Goal: Transaction & Acquisition: Book appointment/travel/reservation

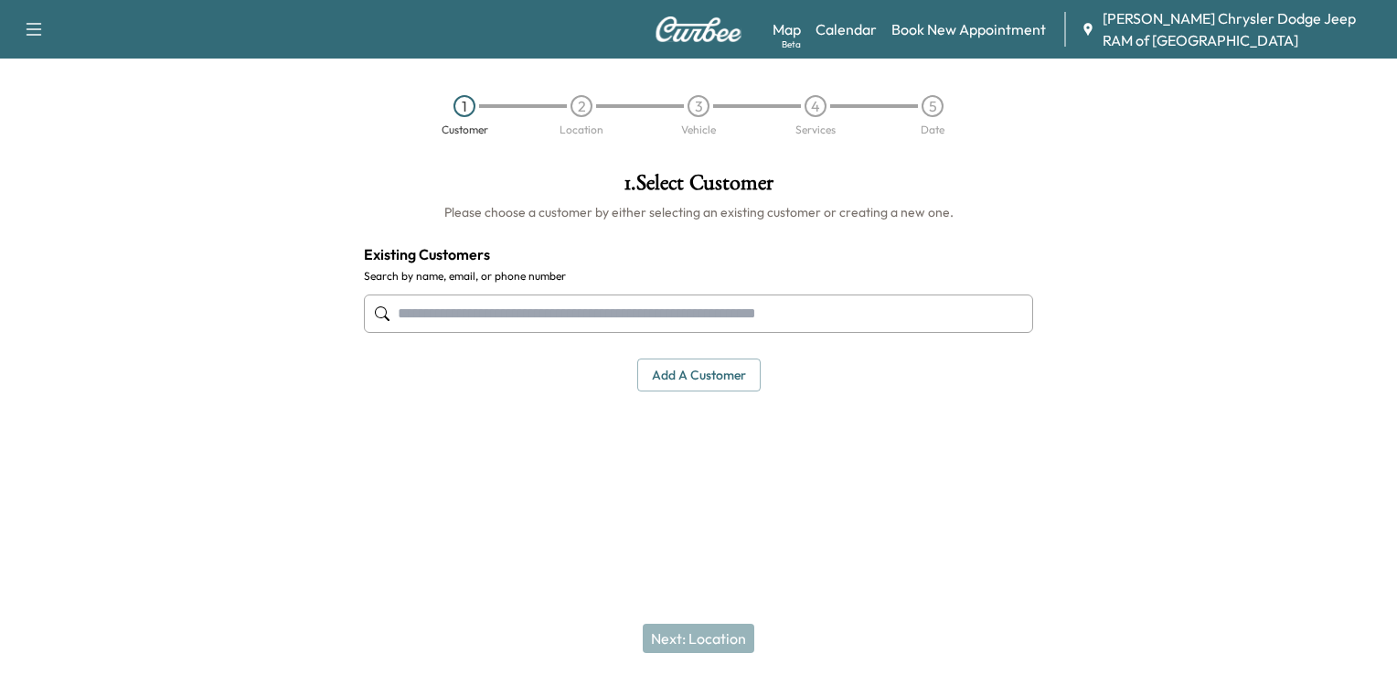
click at [537, 324] on input "text" at bounding box center [698, 313] width 669 height 38
paste input "**********"
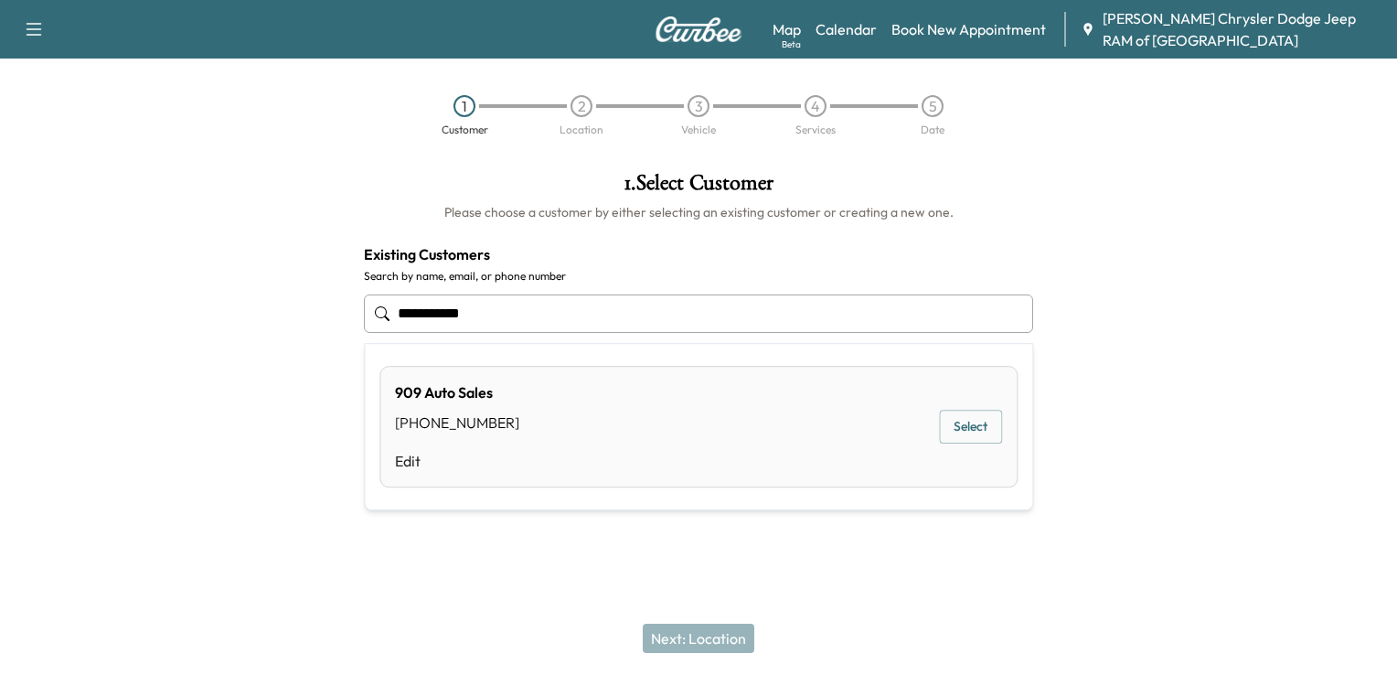
type input "**********"
click at [984, 412] on button "Select" at bounding box center [970, 427] width 63 height 34
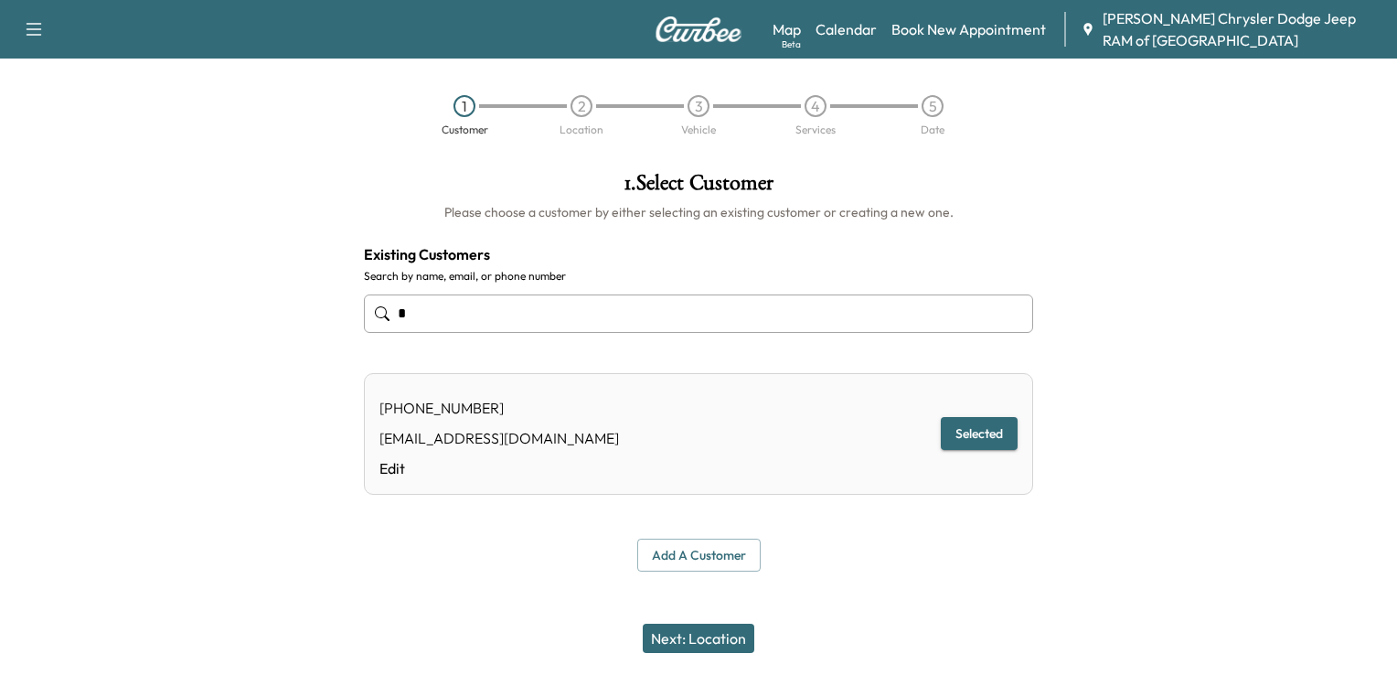
click at [702, 629] on button "Next: Location" at bounding box center [699, 638] width 112 height 29
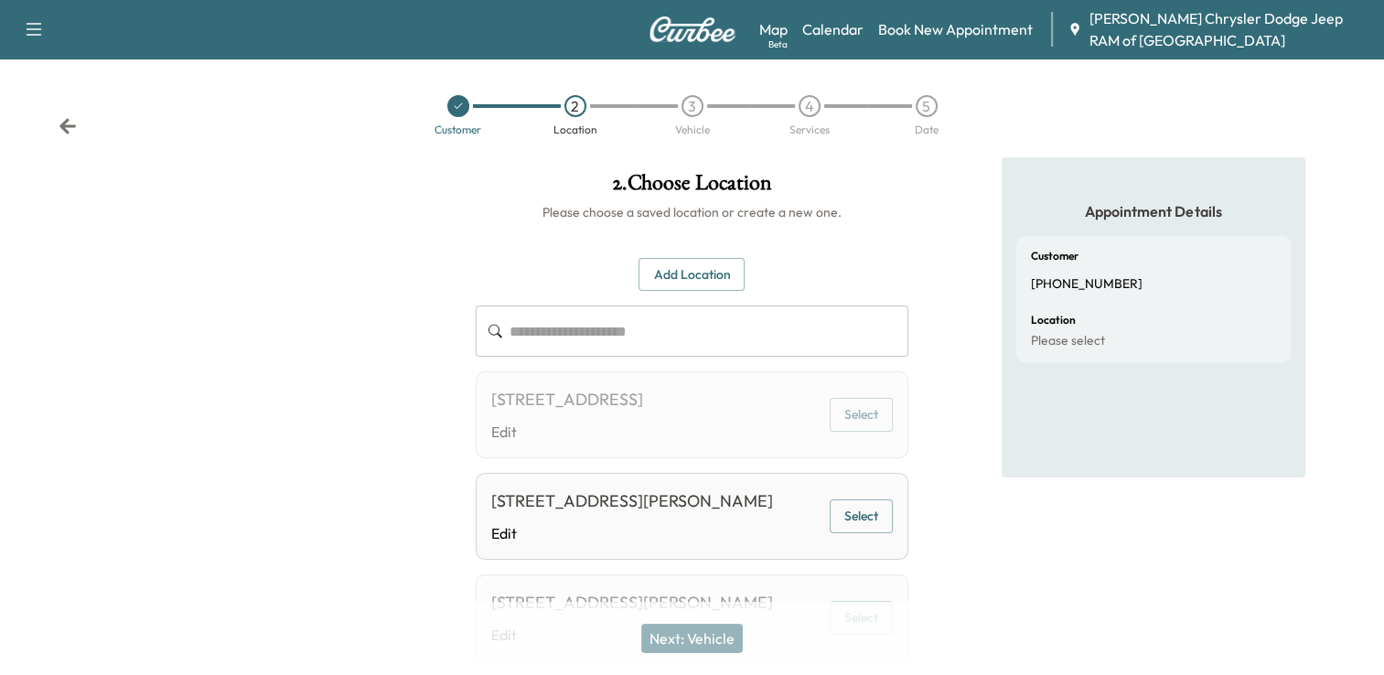
click at [854, 533] on button "Select" at bounding box center [860, 516] width 63 height 34
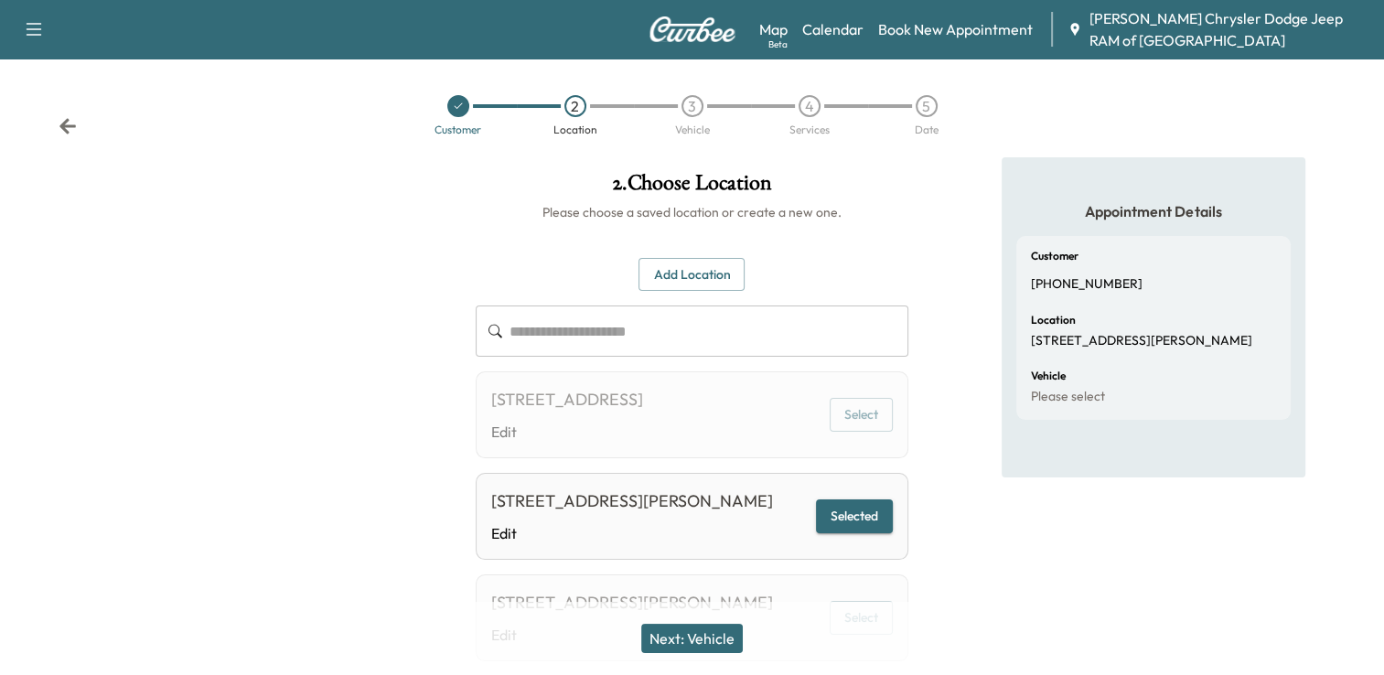
click at [691, 635] on button "Next: Vehicle" at bounding box center [692, 638] width 102 height 29
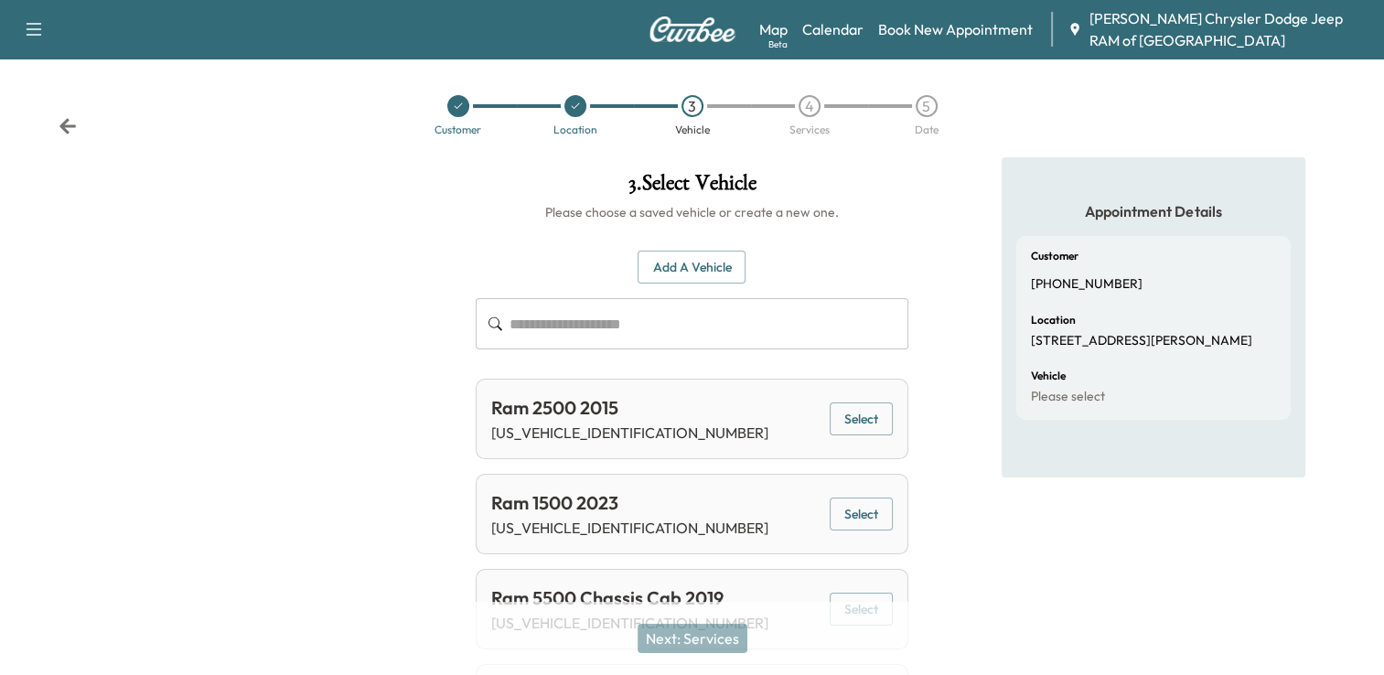
click at [760, 316] on input "text" at bounding box center [708, 323] width 399 height 51
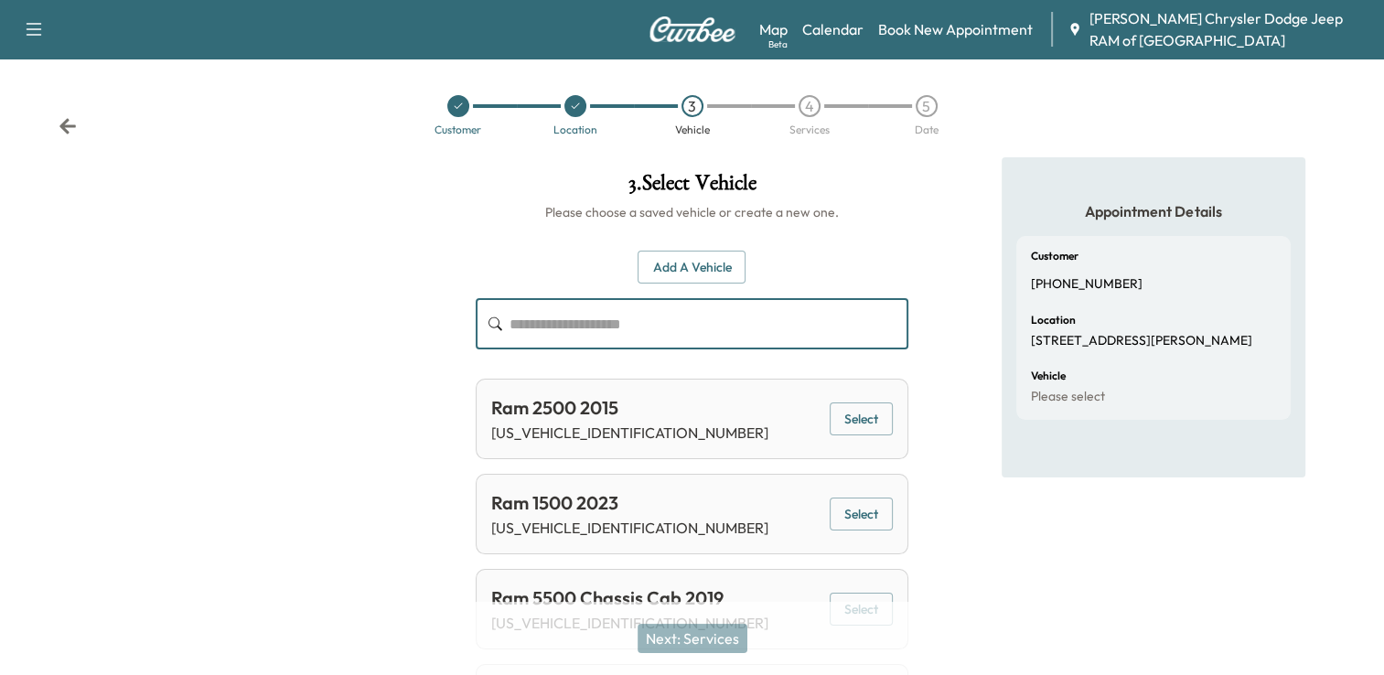
paste input "**********"
click at [851, 414] on button "Select" at bounding box center [860, 419] width 63 height 34
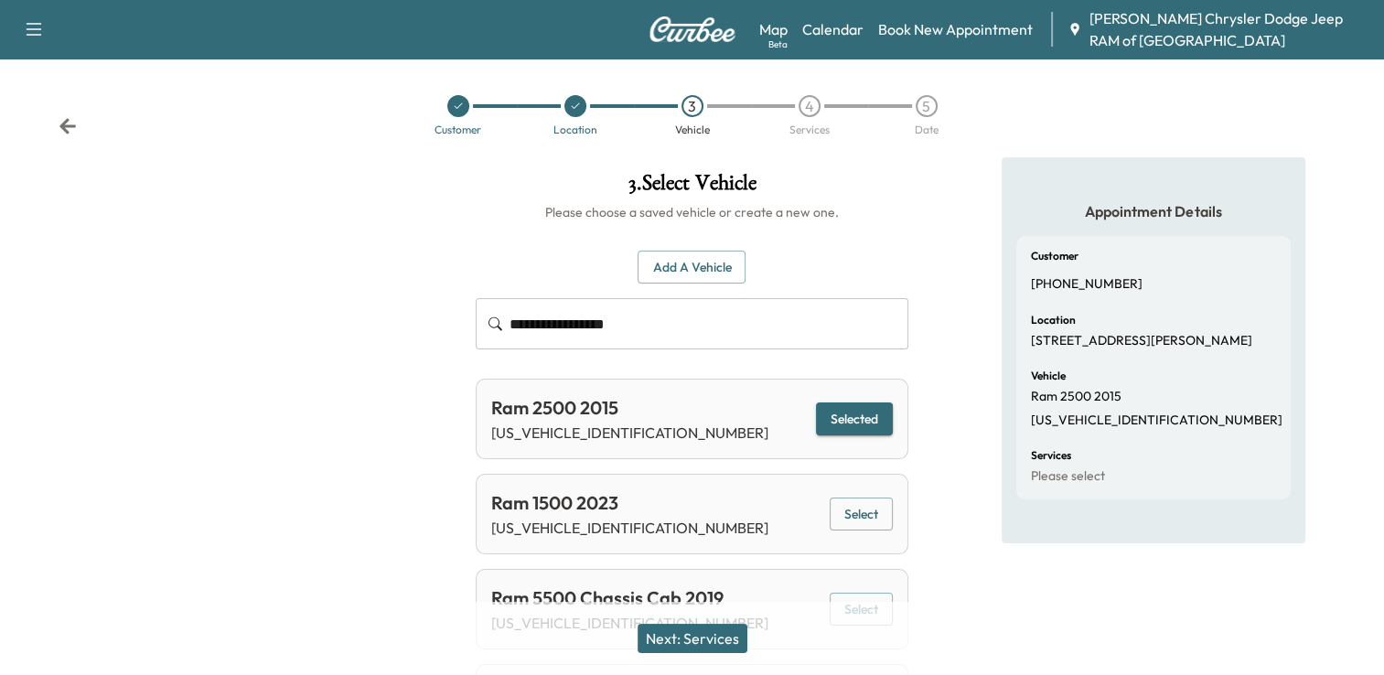
click at [851, 414] on button "Selected" at bounding box center [854, 419] width 77 height 34
click at [850, 411] on button "Selected" at bounding box center [854, 419] width 77 height 34
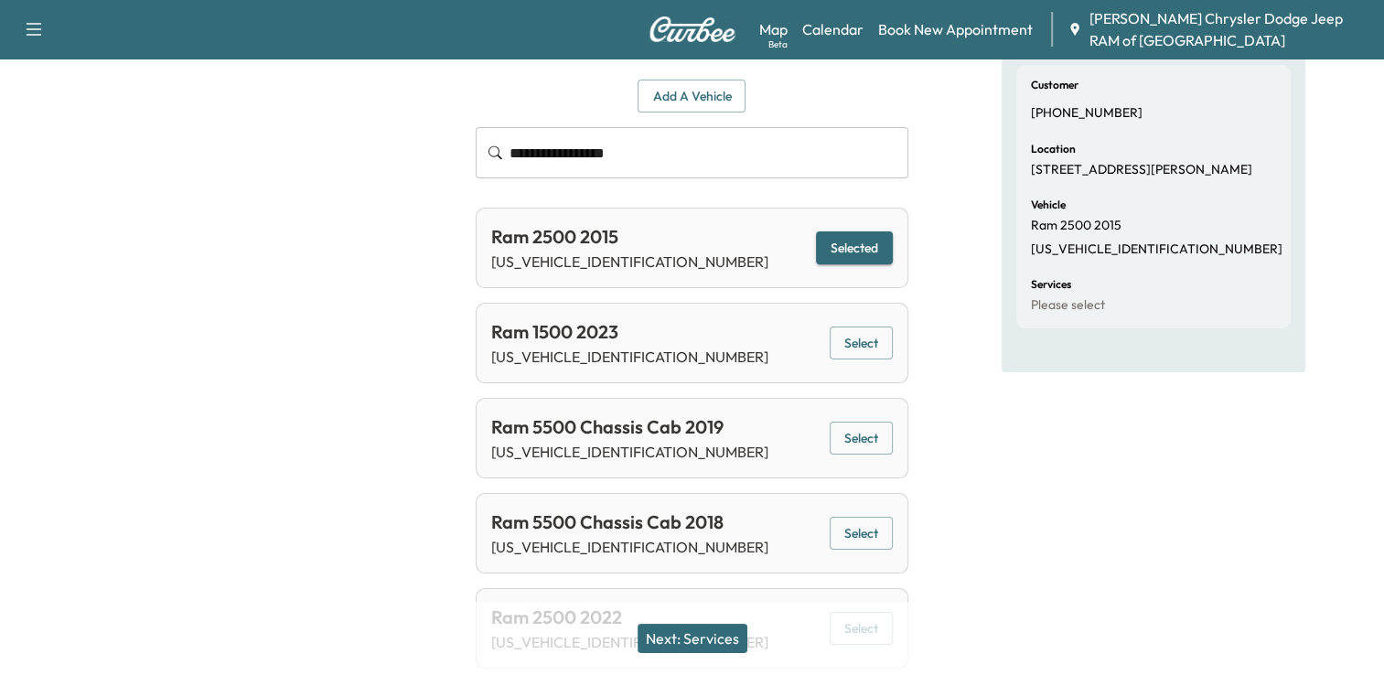
scroll to position [172, 0]
click at [857, 240] on button "Selected" at bounding box center [854, 247] width 77 height 34
click at [781, 162] on input "**********" at bounding box center [708, 151] width 399 height 51
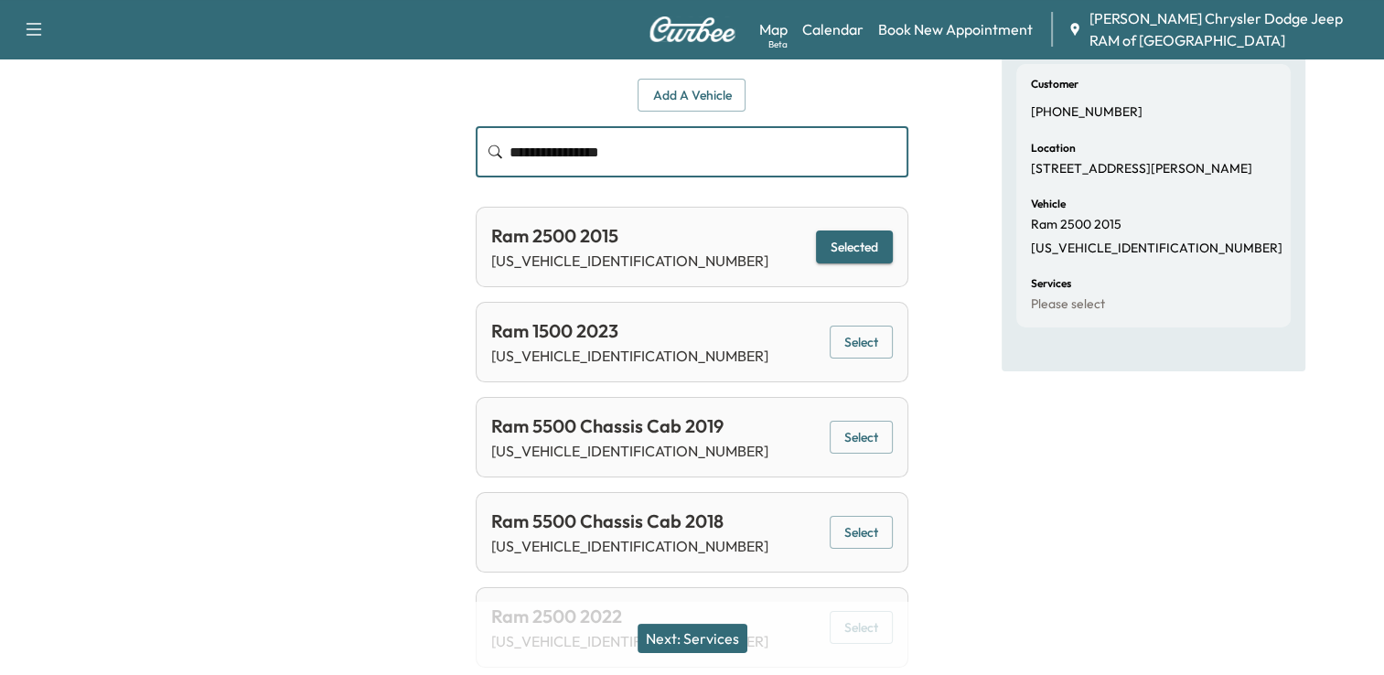
scroll to position [0, 0]
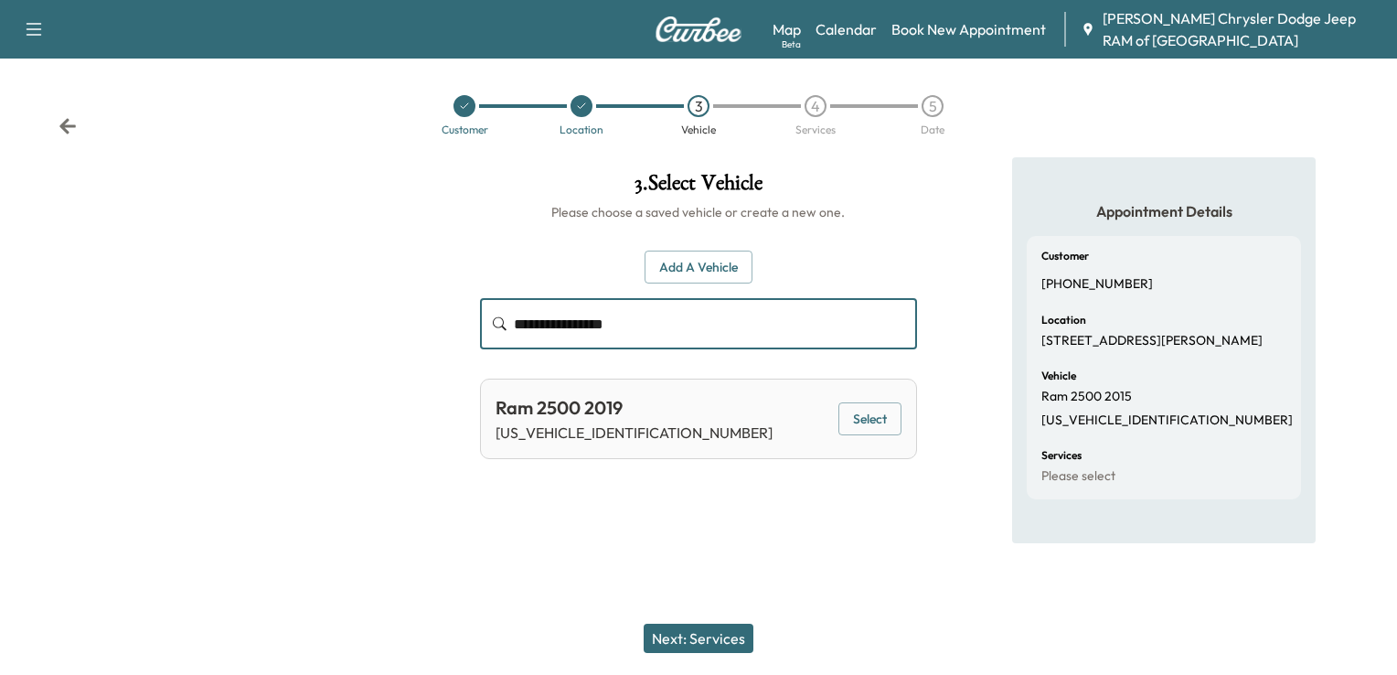
type input "**********"
click at [865, 415] on button "Select" at bounding box center [870, 419] width 63 height 34
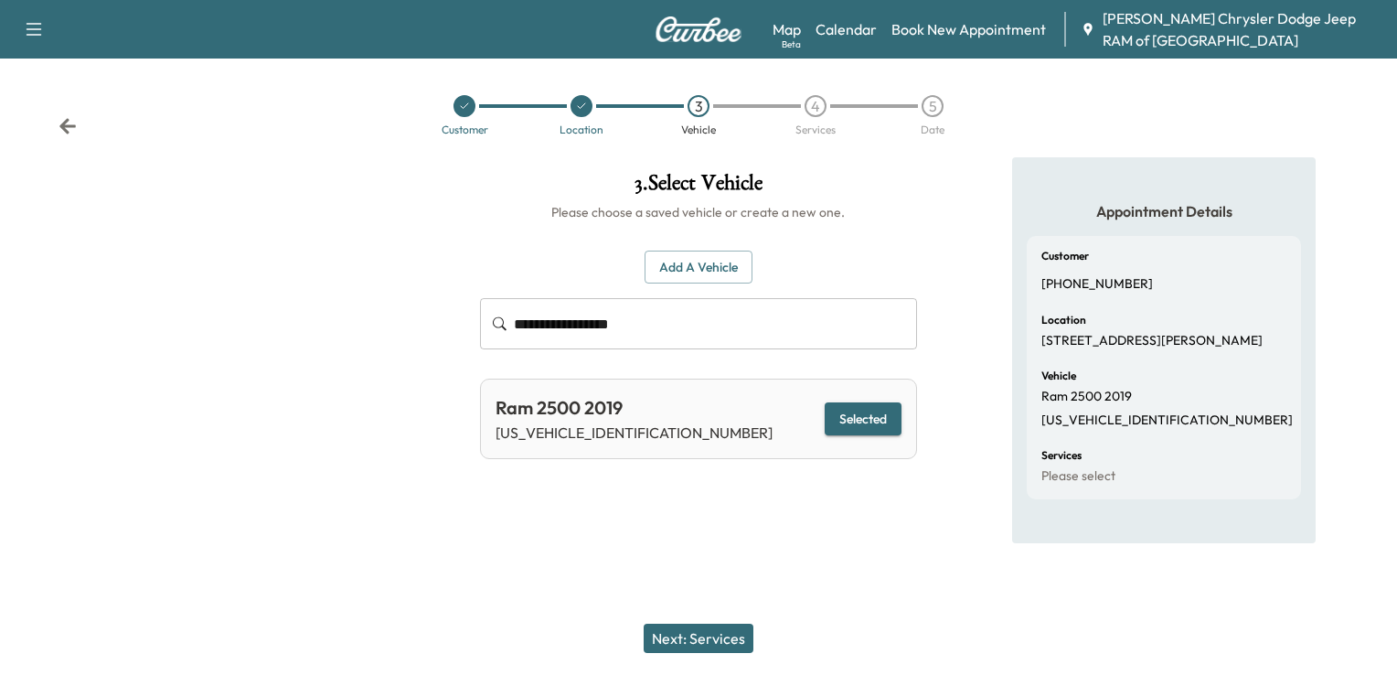
click at [728, 635] on button "Next: Services" at bounding box center [699, 638] width 110 height 29
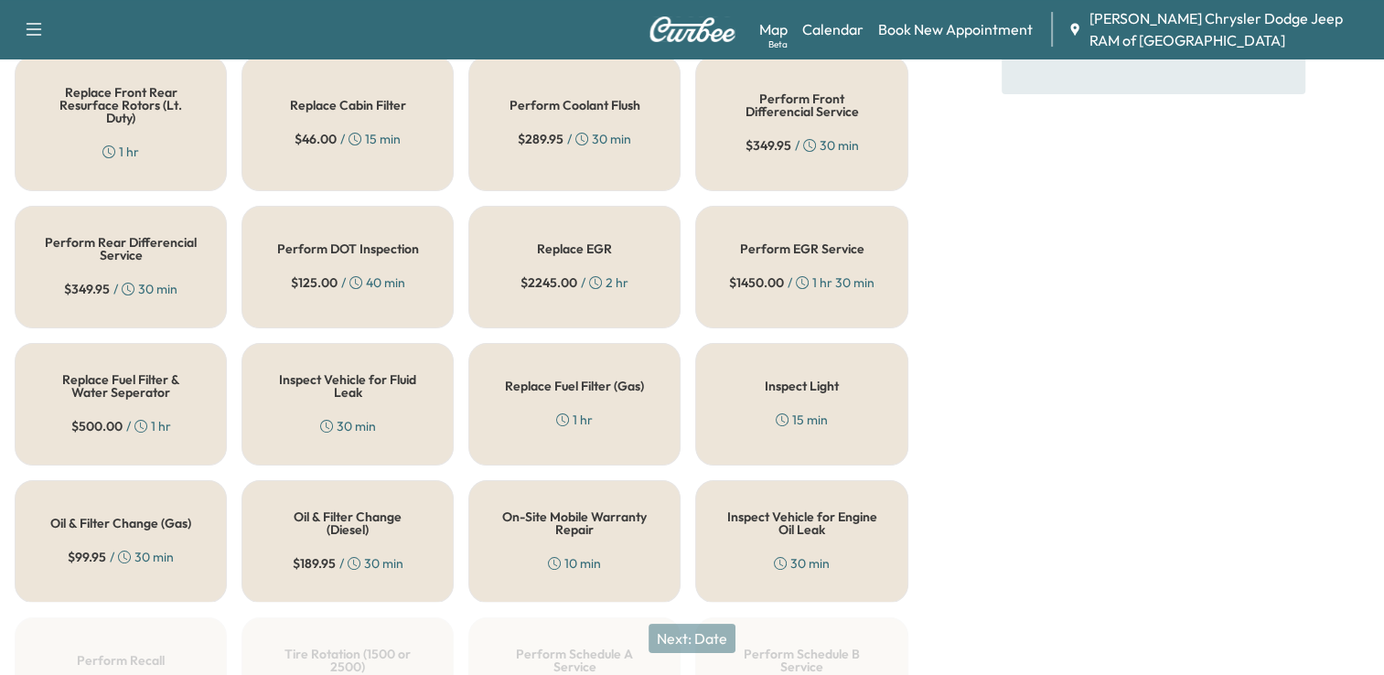
scroll to position [459, 0]
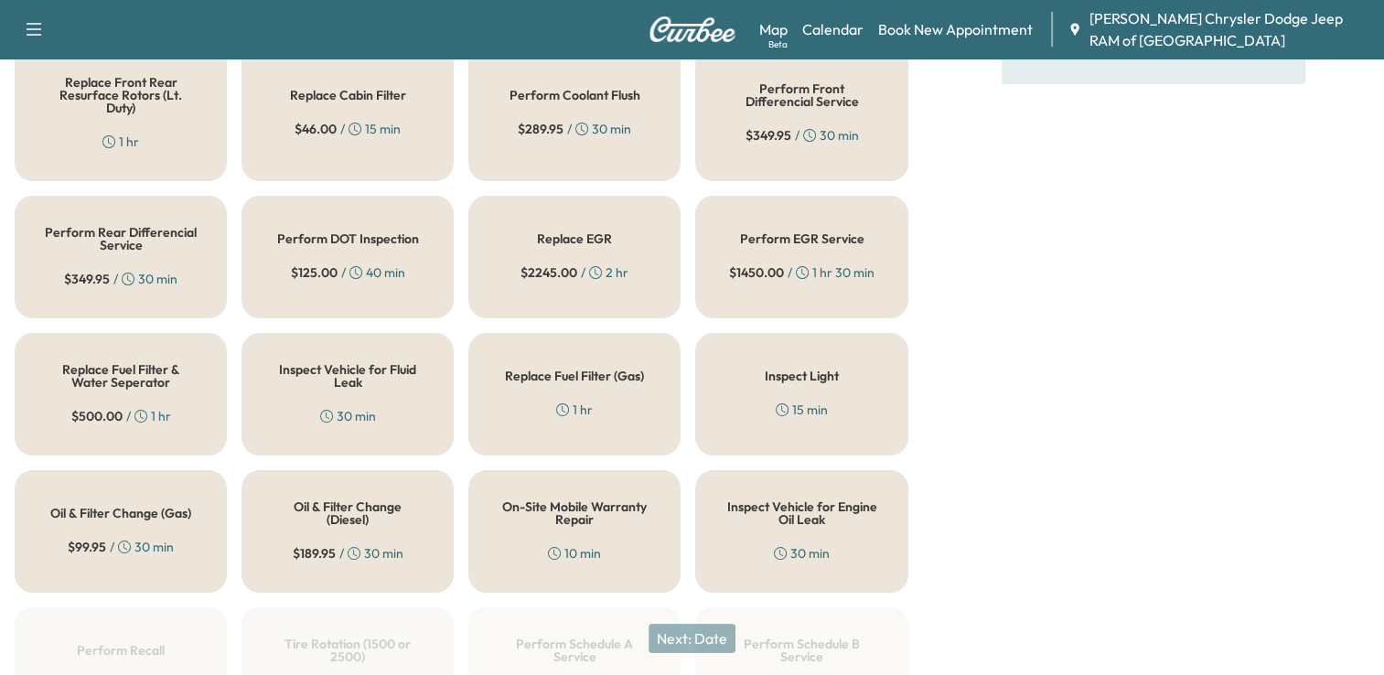
click at [139, 520] on div "Oil & Filter Change (Gas) $ 99.95 / 30 min" at bounding box center [121, 531] width 212 height 123
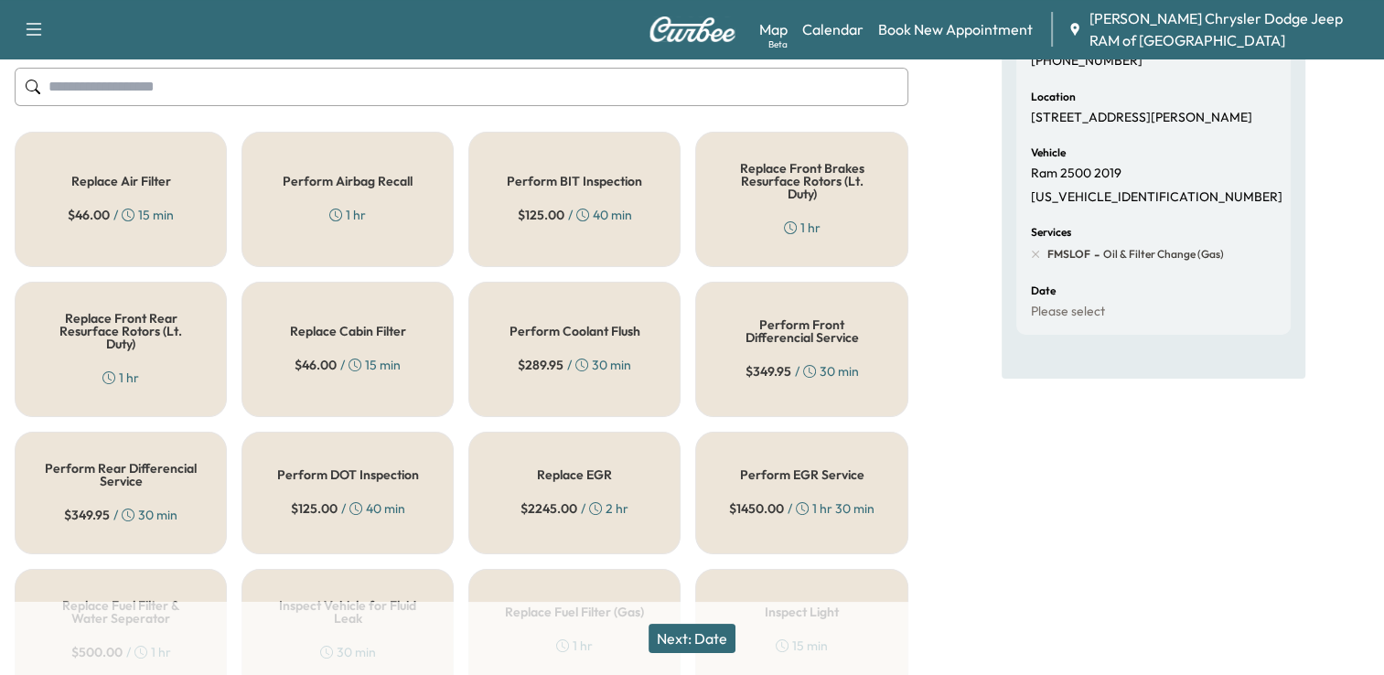
scroll to position [218, 0]
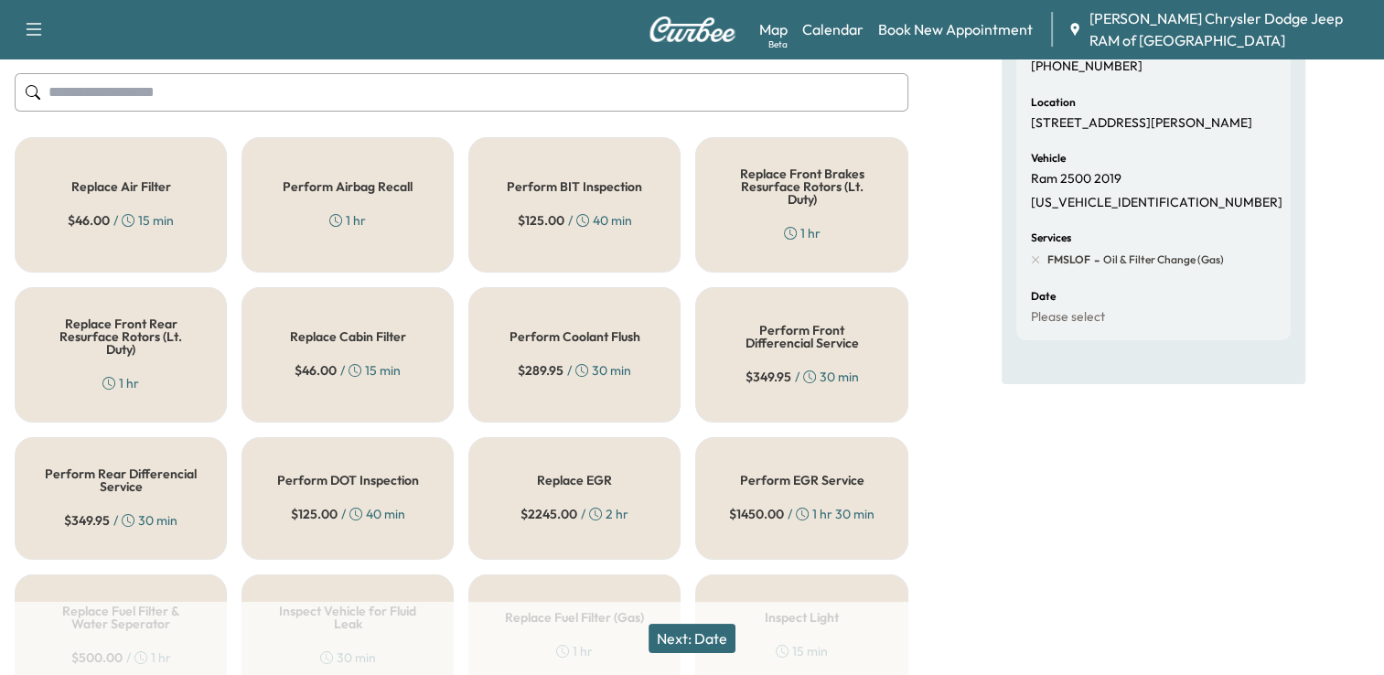
click at [197, 196] on div "Replace Air Filter $ 46.00 / 15 min" at bounding box center [121, 204] width 212 height 135
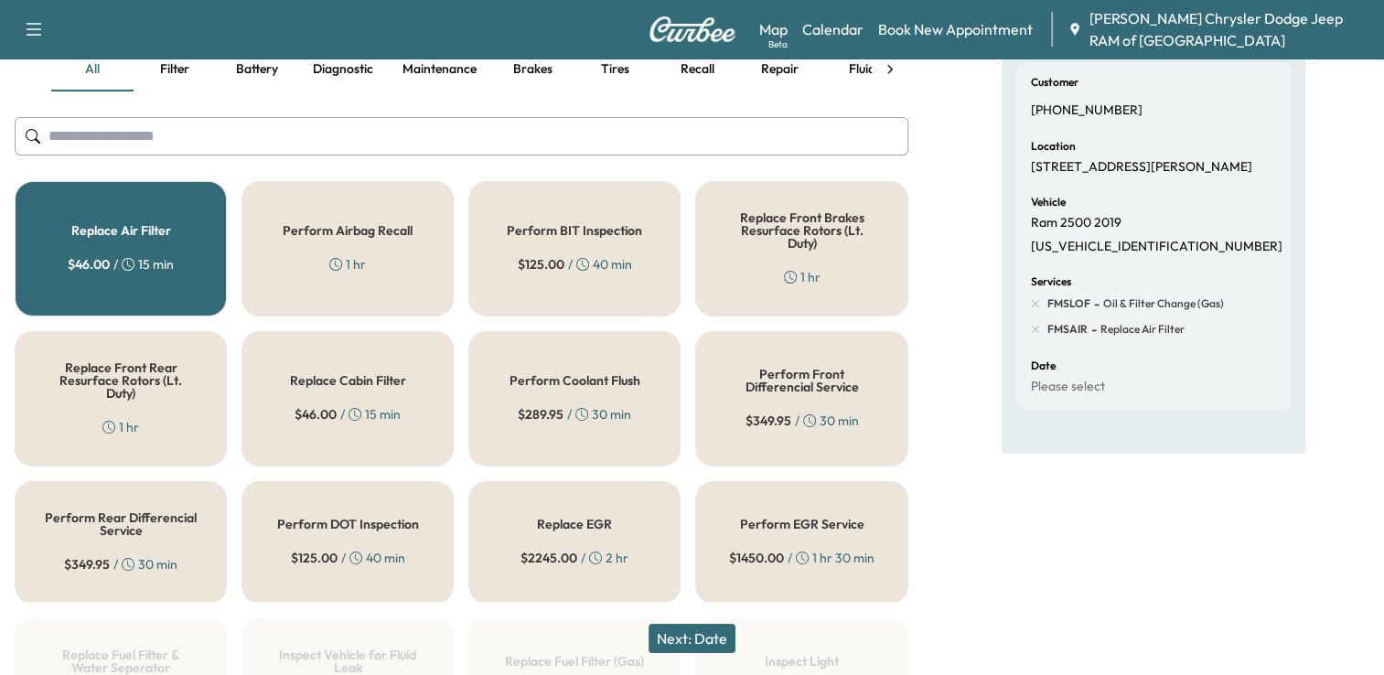
scroll to position [165, 0]
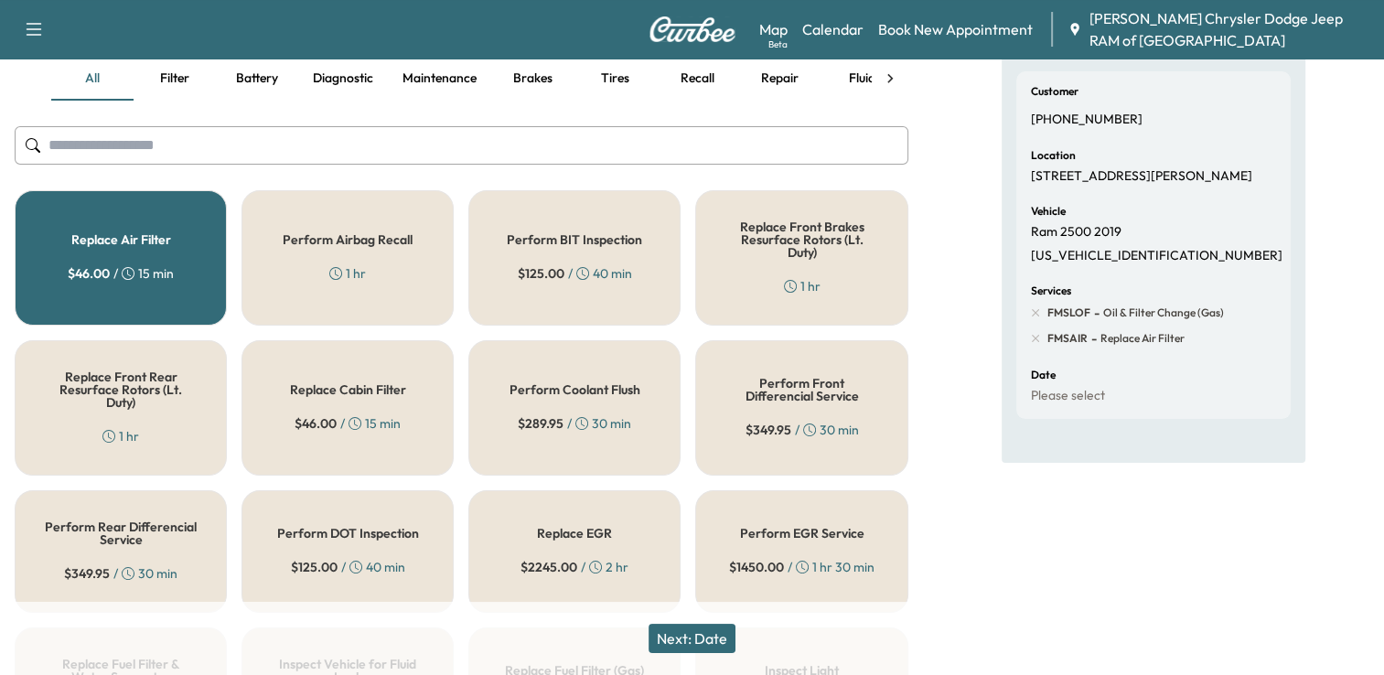
click at [335, 387] on h5 "Replace Cabin Filter" at bounding box center [348, 389] width 116 height 13
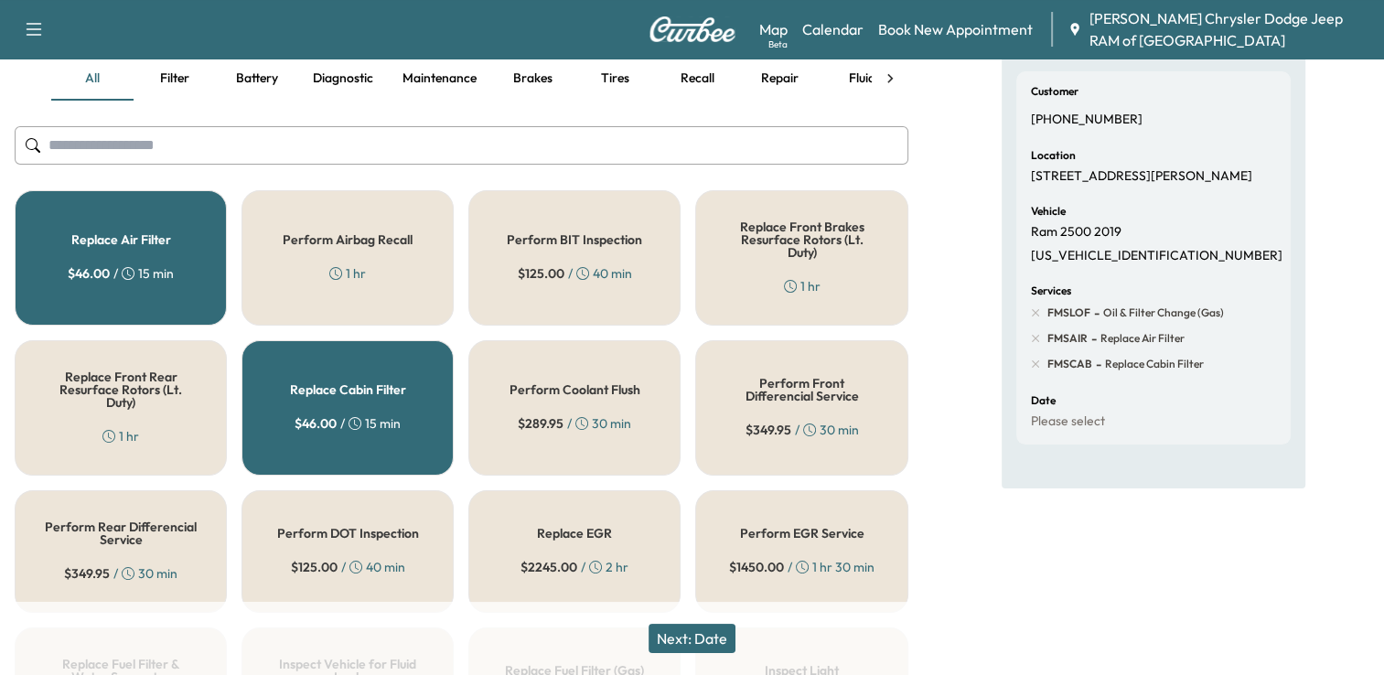
click at [717, 640] on button "Next: Date" at bounding box center [691, 638] width 87 height 29
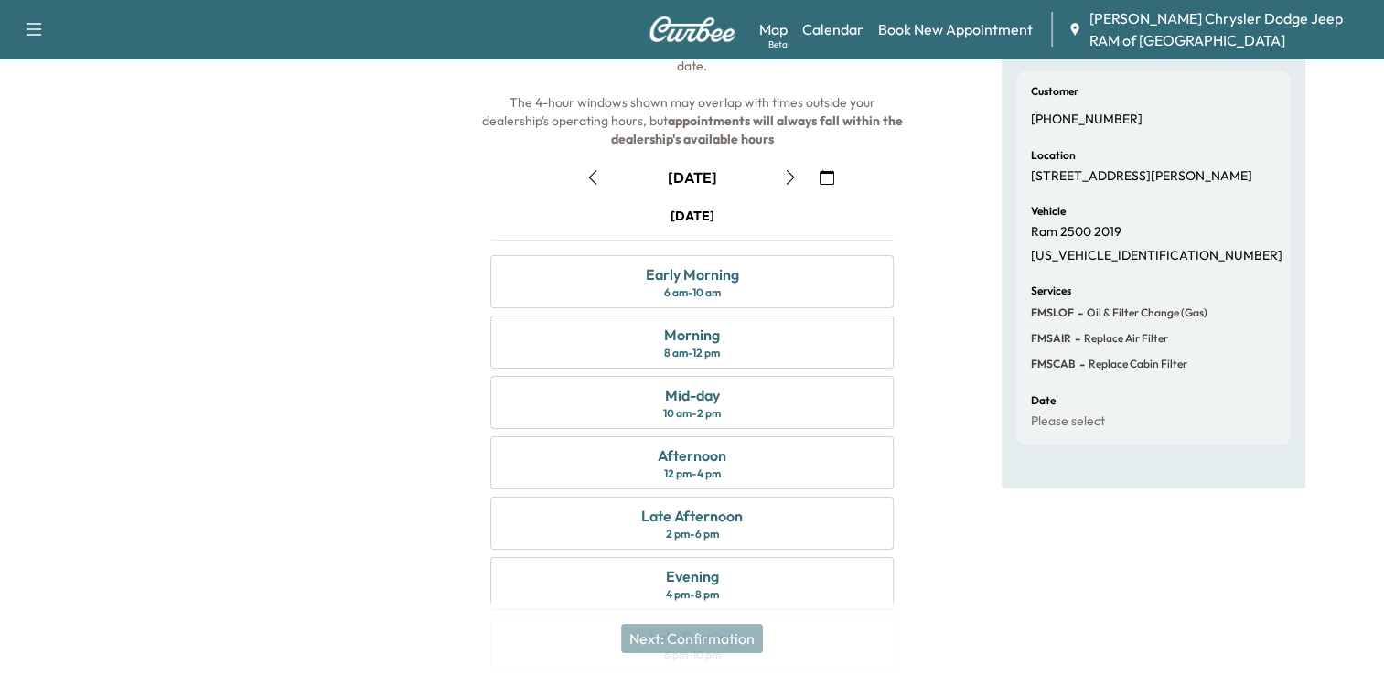
click at [591, 174] on icon "button" at bounding box center [592, 177] width 15 height 15
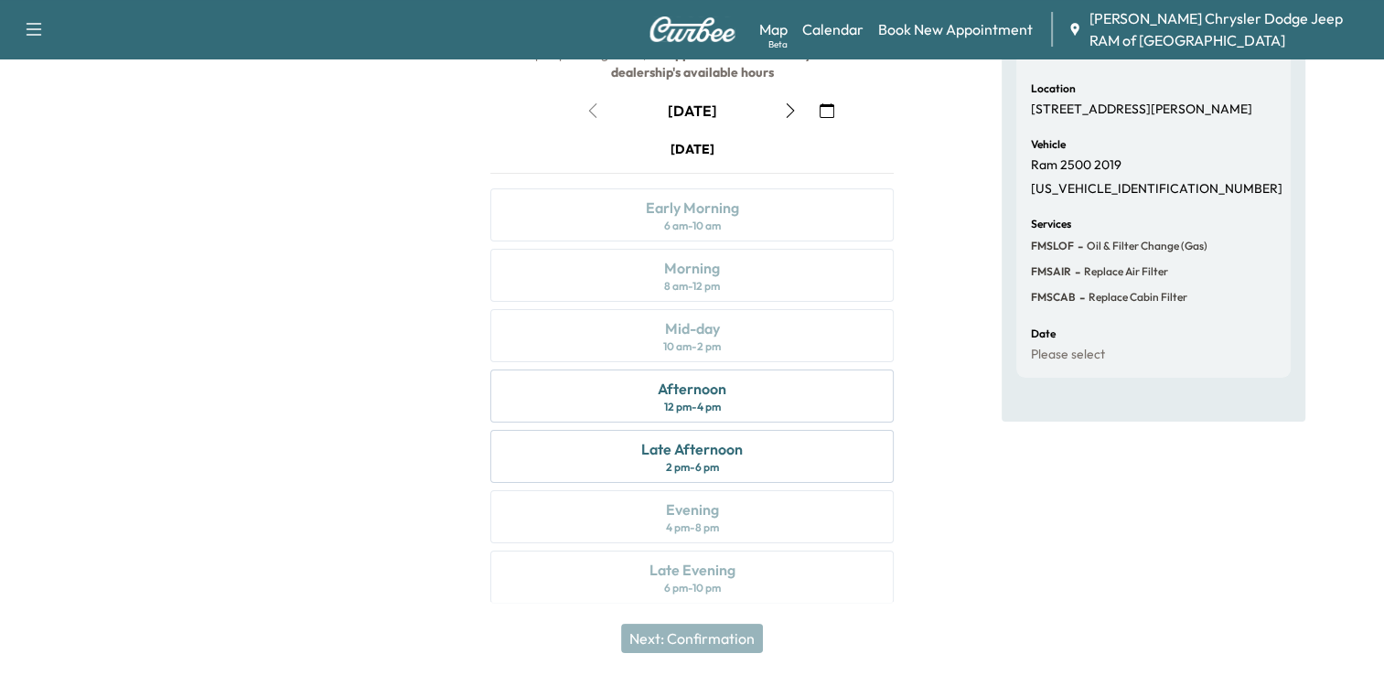
scroll to position [237, 0]
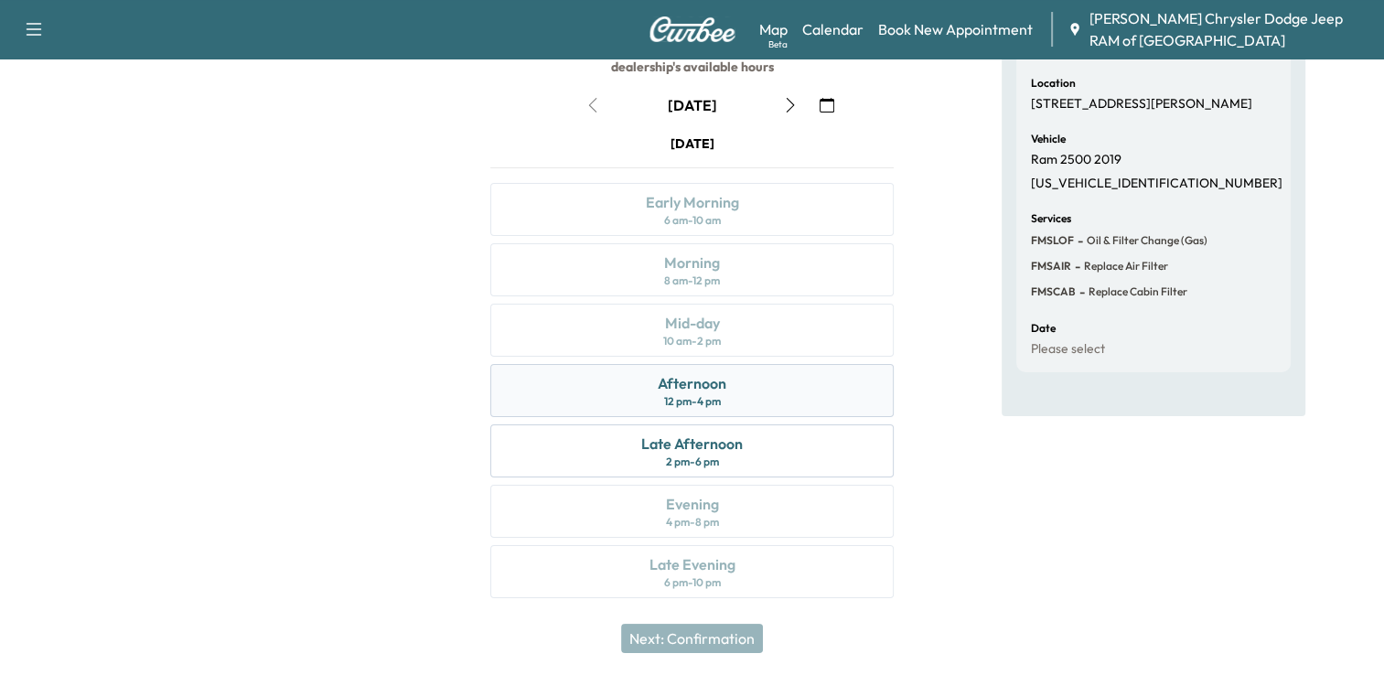
click at [685, 380] on div "Afternoon" at bounding box center [692, 383] width 69 height 22
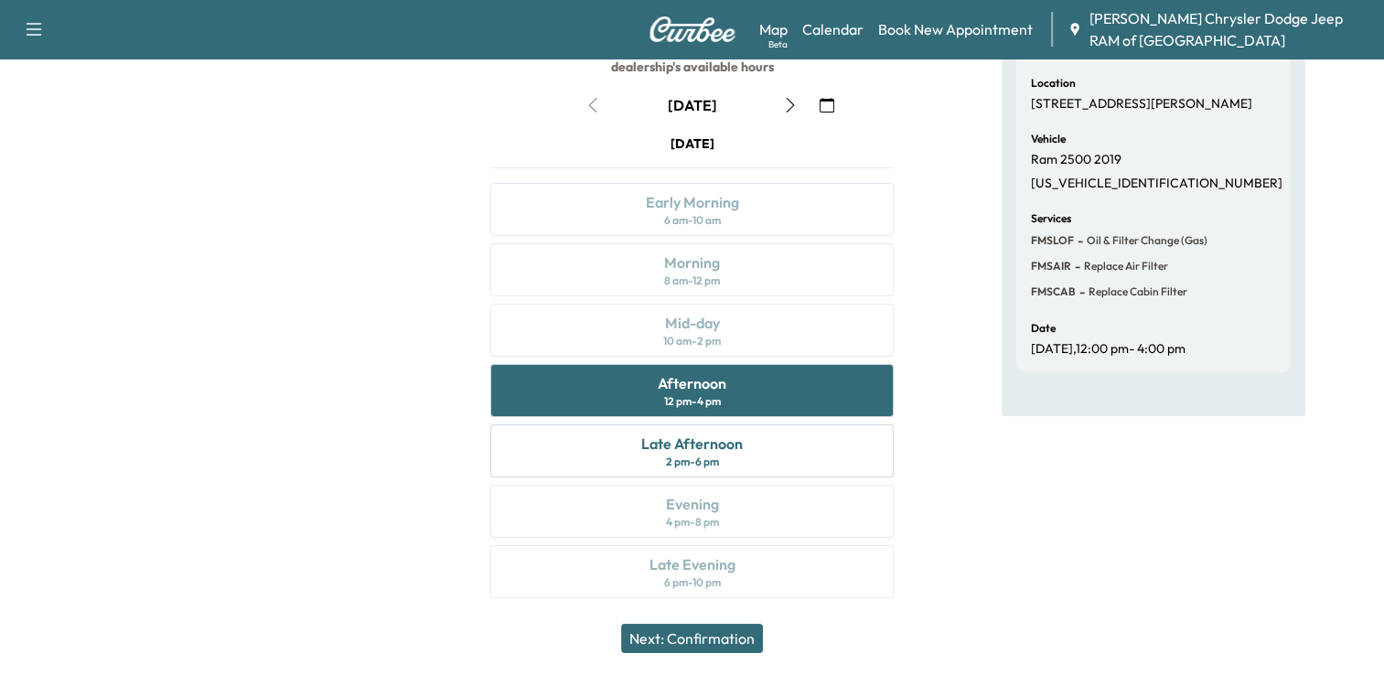
click at [693, 628] on button "Next: Confirmation" at bounding box center [692, 638] width 142 height 29
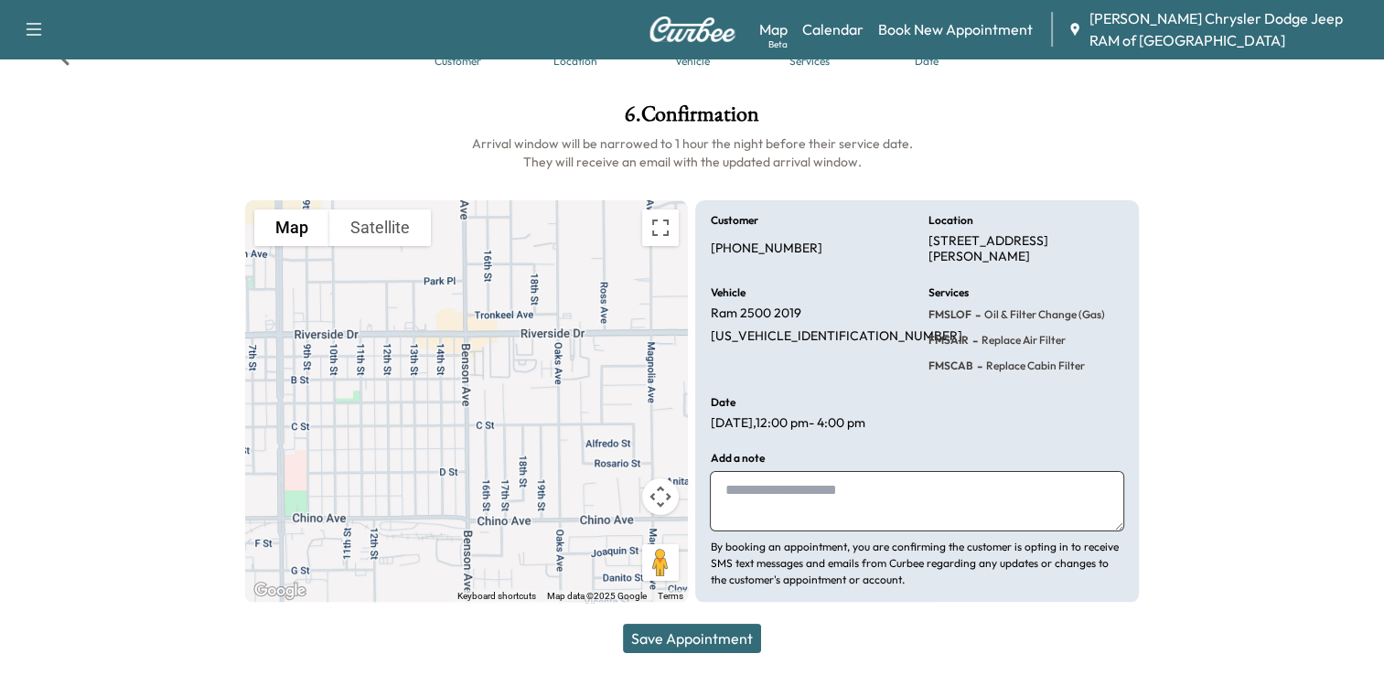
click at [693, 628] on button "Save Appointment" at bounding box center [692, 638] width 138 height 29
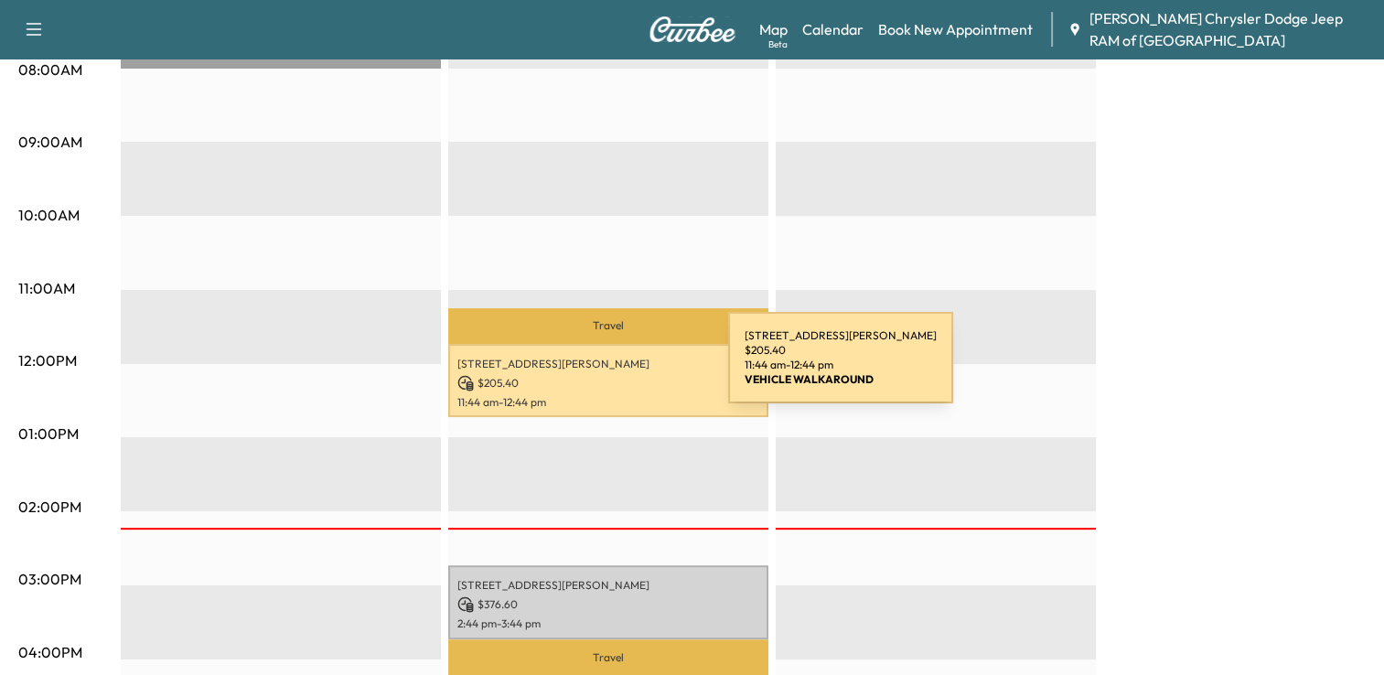
scroll to position [508, 0]
click at [591, 376] on p "$ 205.40" at bounding box center [608, 383] width 302 height 16
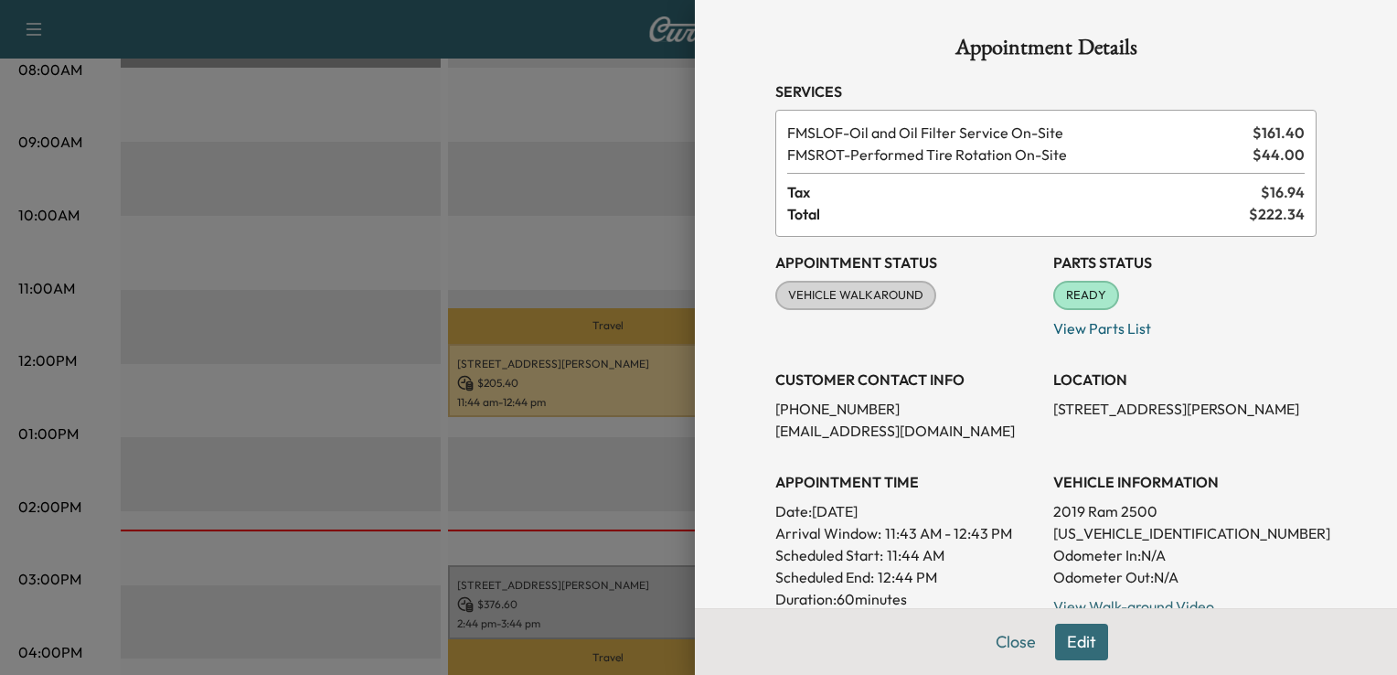
click at [635, 207] on div at bounding box center [698, 337] width 1397 height 675
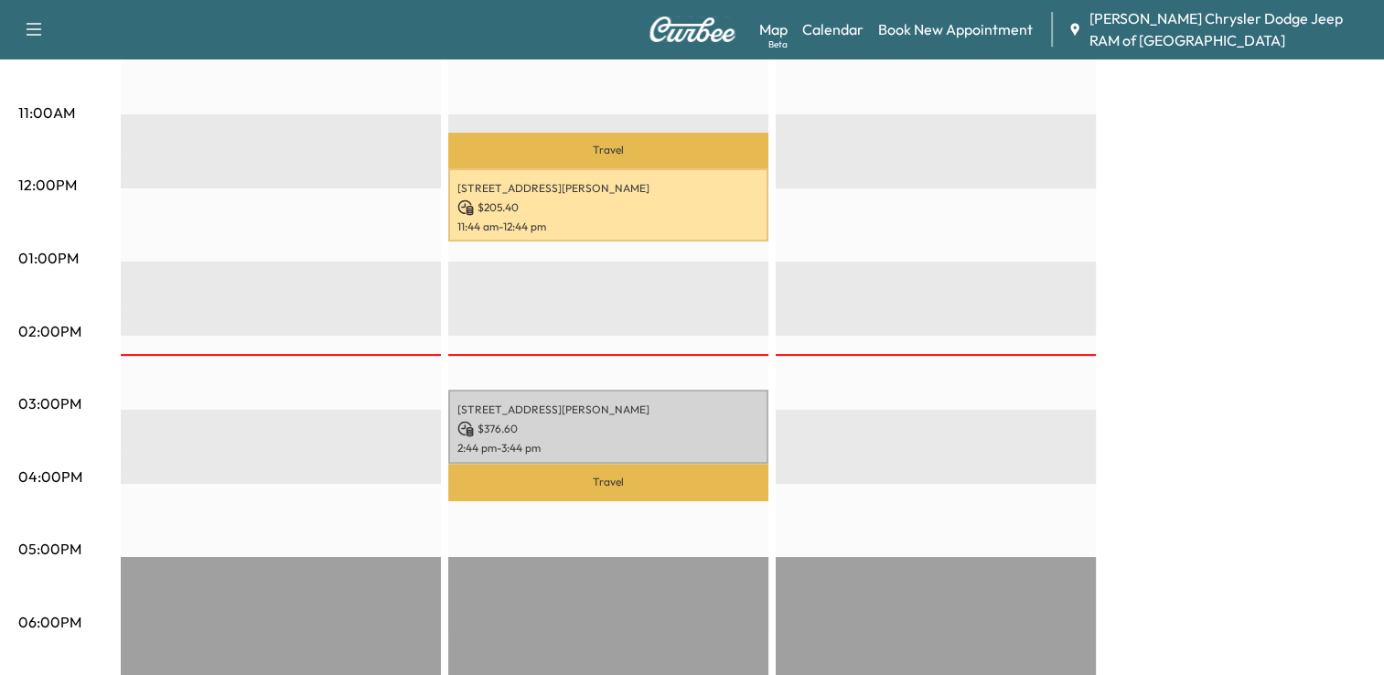
scroll to position [690, 0]
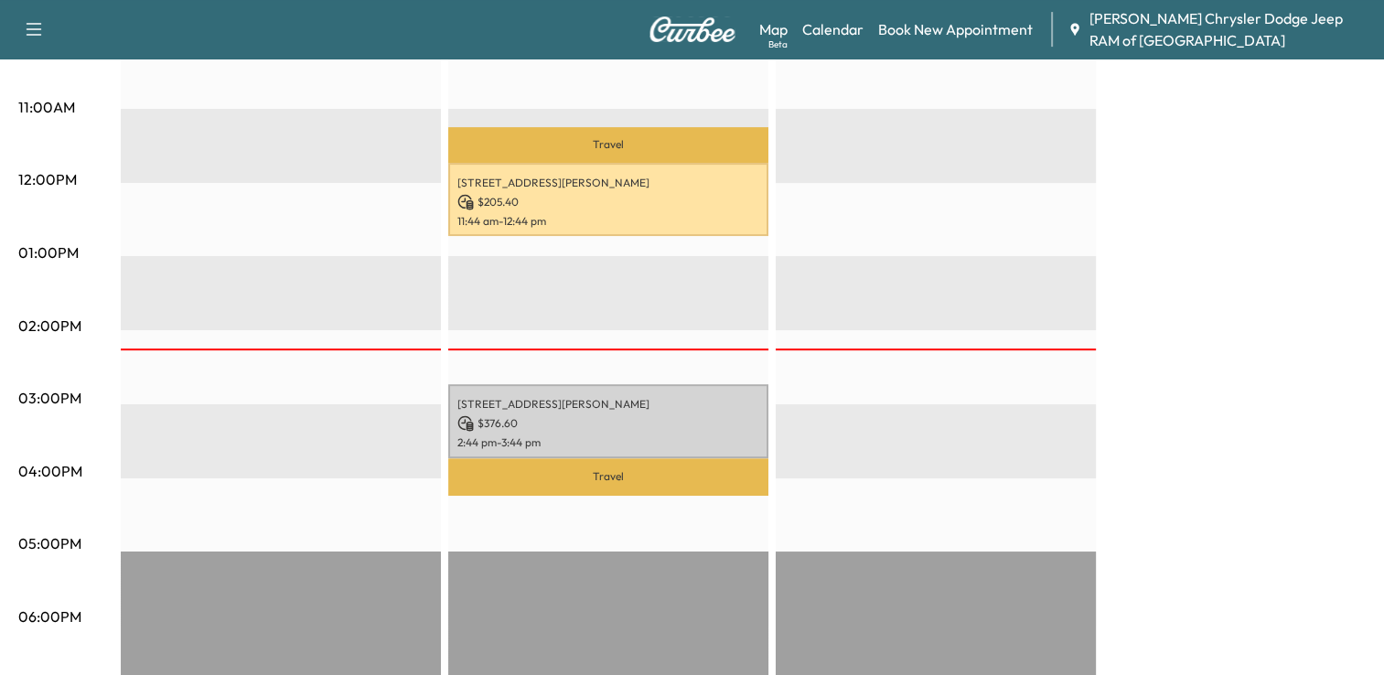
click at [629, 478] on p "Travel" at bounding box center [608, 477] width 320 height 38
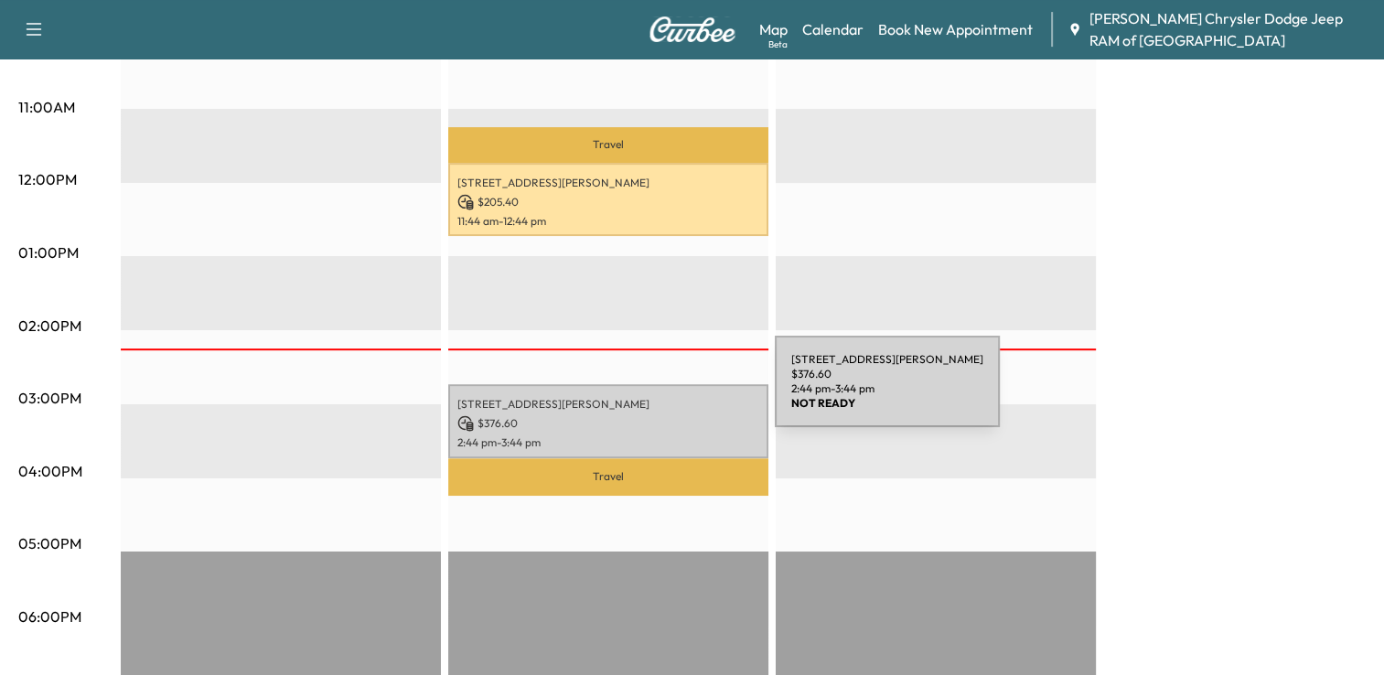
click at [644, 415] on p "$ 376.60" at bounding box center [608, 423] width 302 height 16
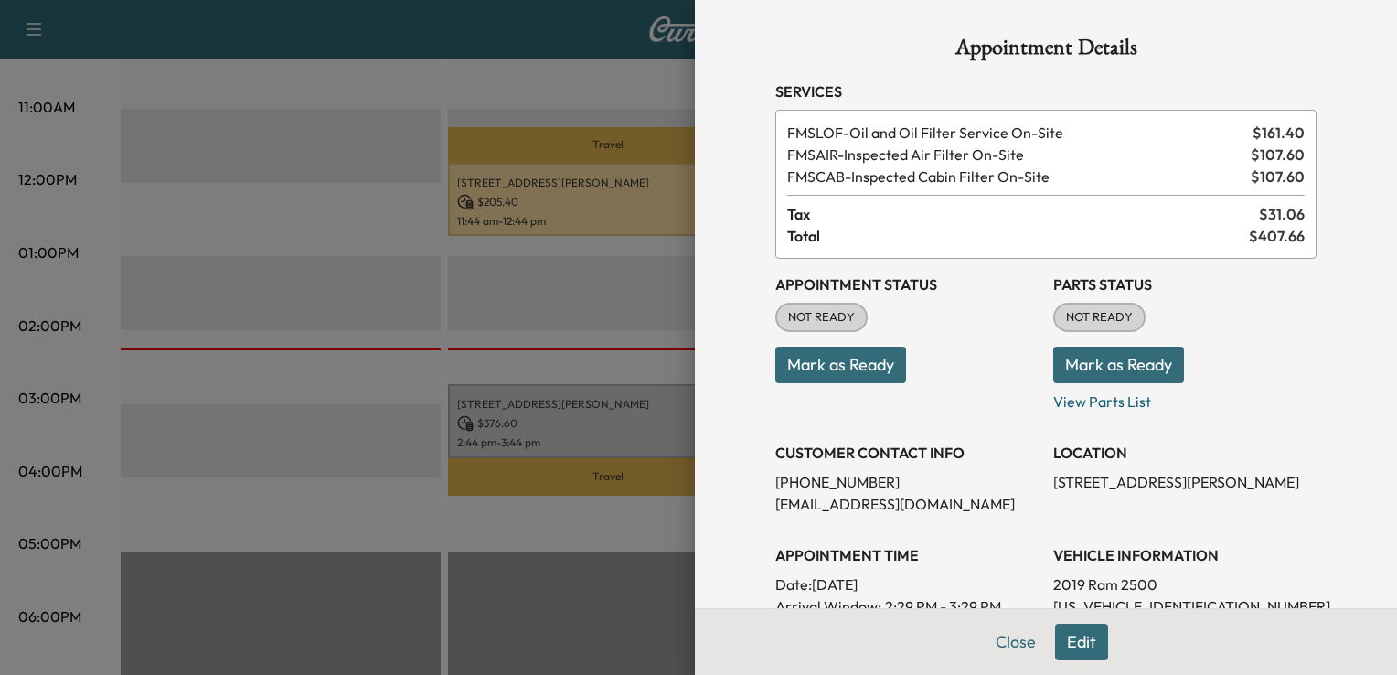
click at [824, 367] on button "Mark as Ready" at bounding box center [841, 365] width 131 height 37
click at [1054, 373] on button "Mark as Ready" at bounding box center [1119, 365] width 131 height 37
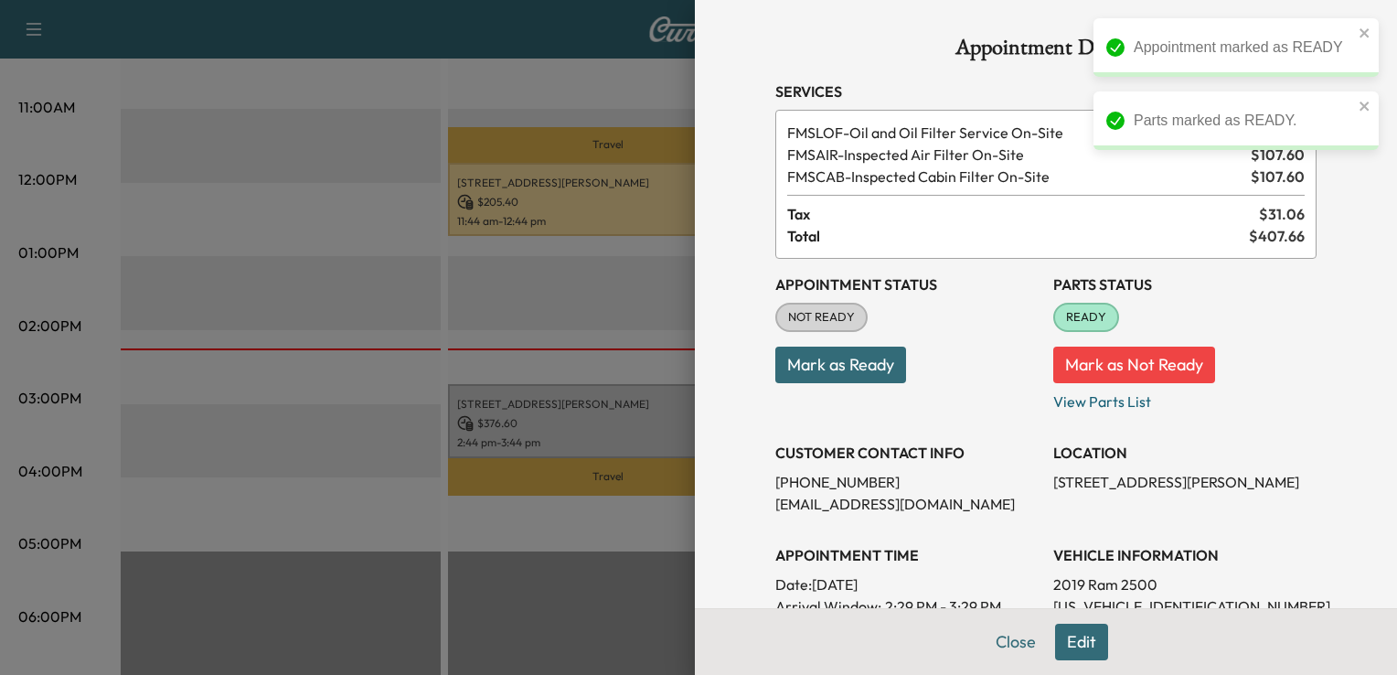
click at [838, 354] on button "Mark as Ready" at bounding box center [841, 365] width 131 height 37
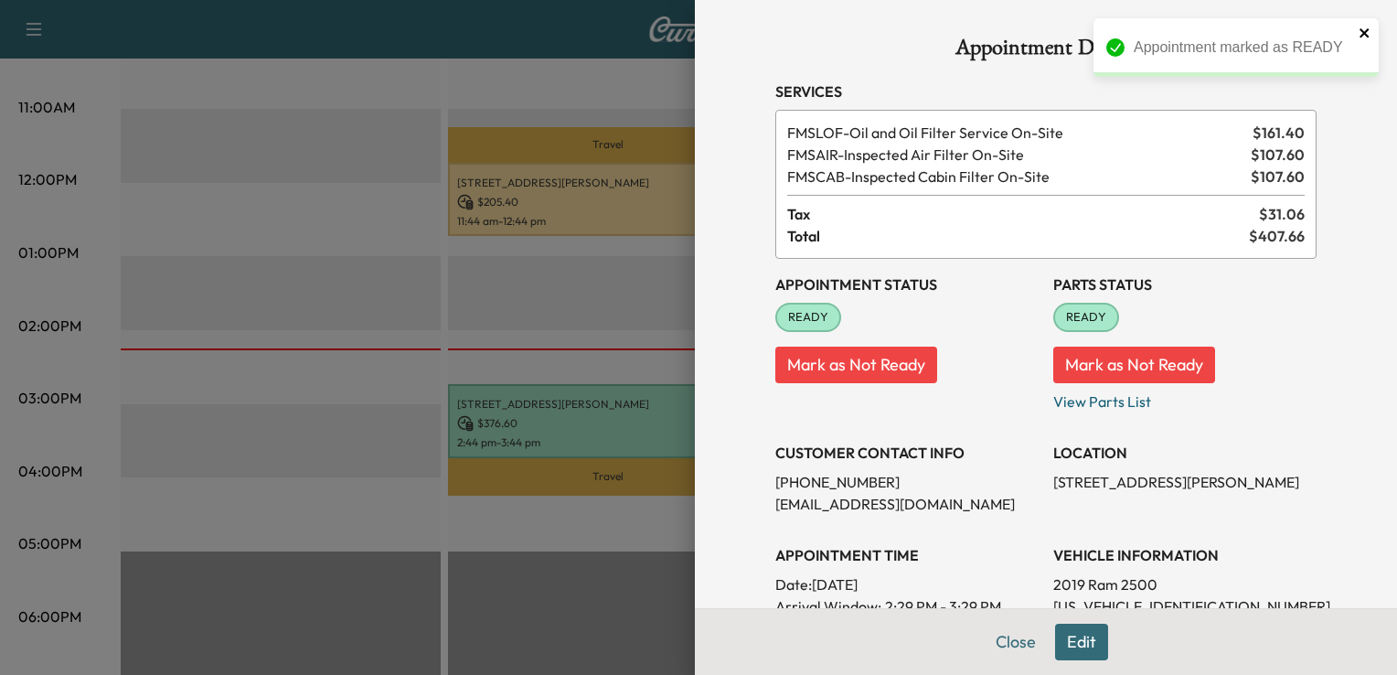
click at [1364, 28] on icon "close" at bounding box center [1365, 33] width 13 height 15
click at [465, 232] on div at bounding box center [698, 337] width 1397 height 675
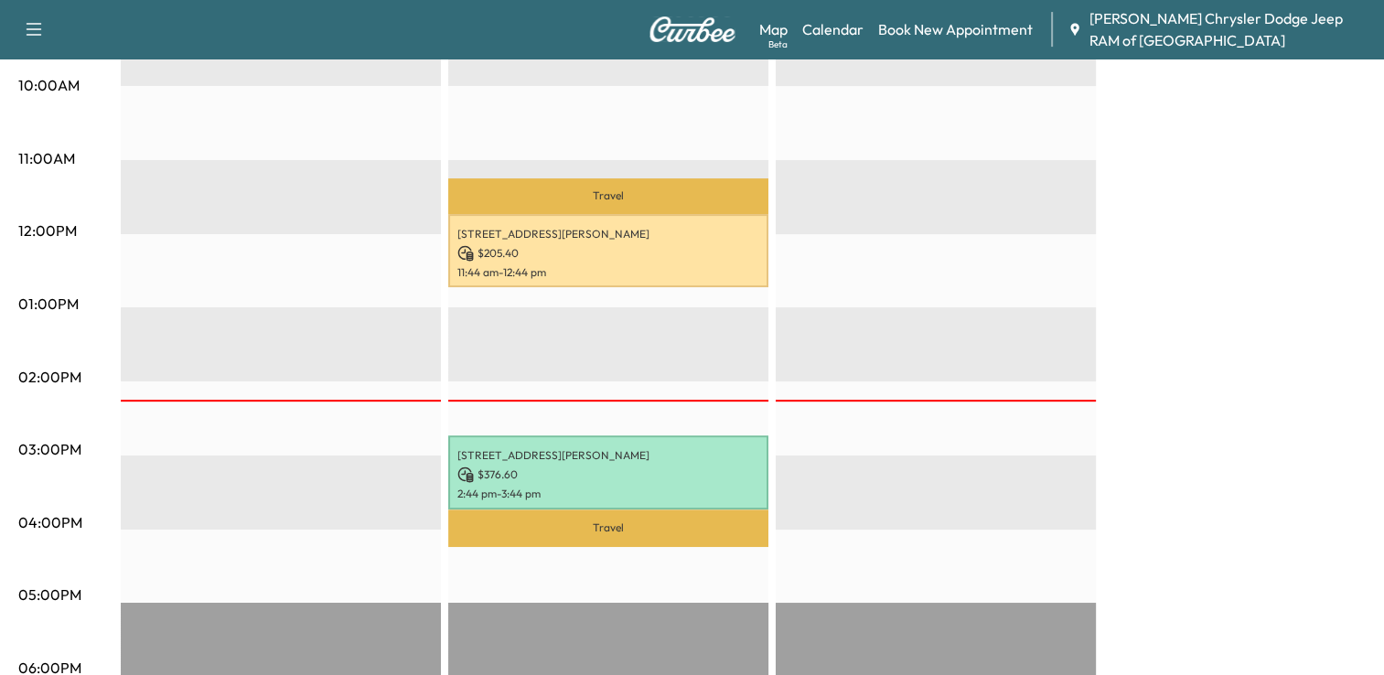
scroll to position [673, 0]
